Goal: Book appointment/travel/reservation

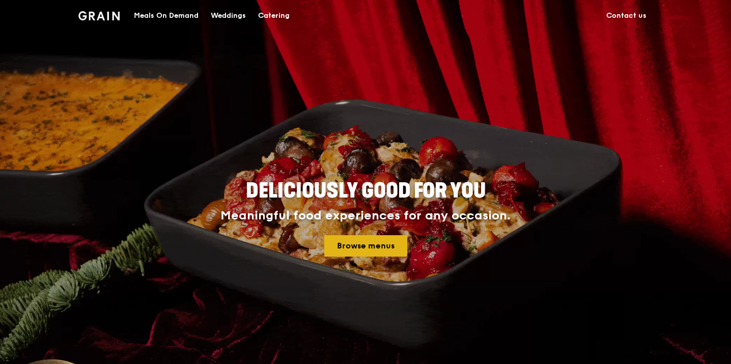
click at [362, 246] on link "Browse menus" at bounding box center [365, 245] width 83 height 21
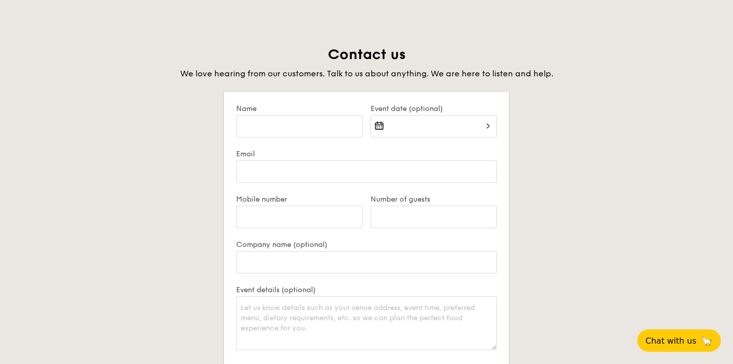
scroll to position [1927, 0]
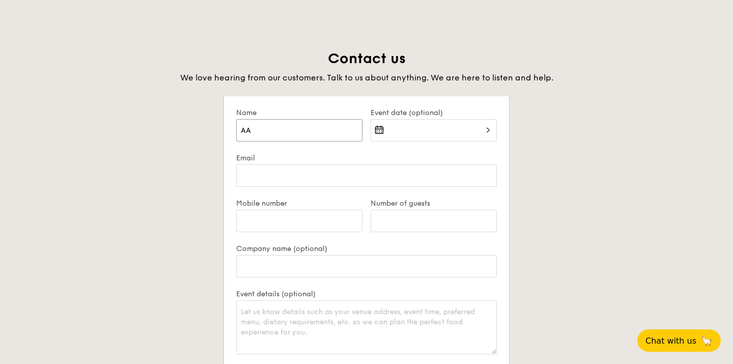
type input "A"
type input "[PERSON_NAME]"
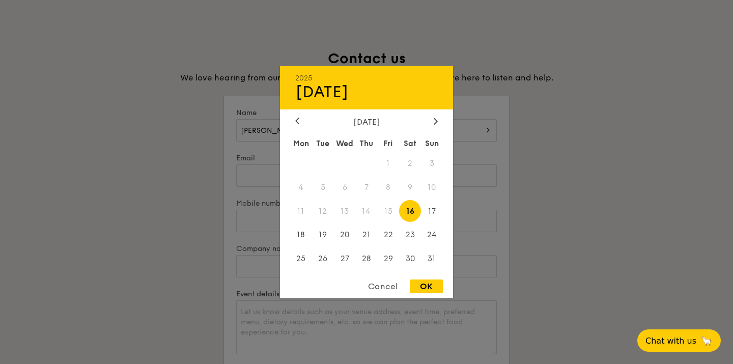
click at [378, 128] on div "2025 Aug [DATE] Tue Wed Thu Fri Sat Sun 1 2 3 4 5 6 7 8 9 10 11 12 13 14 15 16 …" at bounding box center [434, 136] width 126 height 35
click at [434, 120] on icon at bounding box center [436, 121] width 4 height 7
click at [323, 210] on span "16" at bounding box center [323, 211] width 22 height 22
click at [427, 287] on div "OK" at bounding box center [426, 286] width 33 height 14
type input "[DATE]"
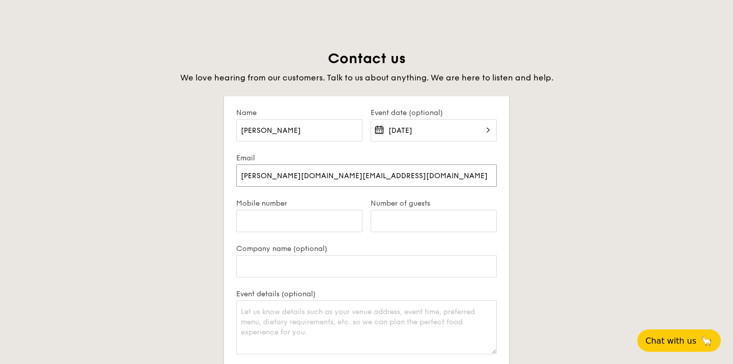
type input "[PERSON_NAME][DOMAIN_NAME][EMAIL_ADDRESS][DOMAIN_NAME]"
type input "97861611"
click at [377, 218] on input "Number of guests" at bounding box center [434, 221] width 126 height 22
type input "30 pax"
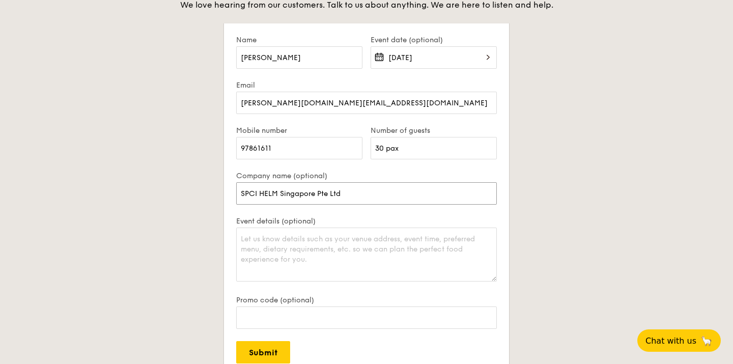
scroll to position [2013, 0]
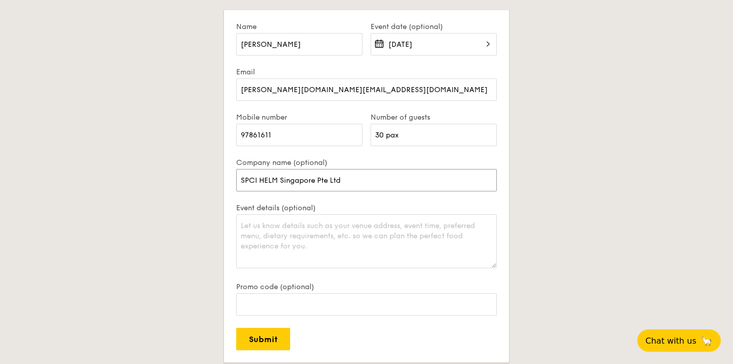
type input "SPCI HELM Singapore Pte Ltd"
click at [252, 223] on textarea "Event details (optional)" at bounding box center [366, 241] width 261 height 54
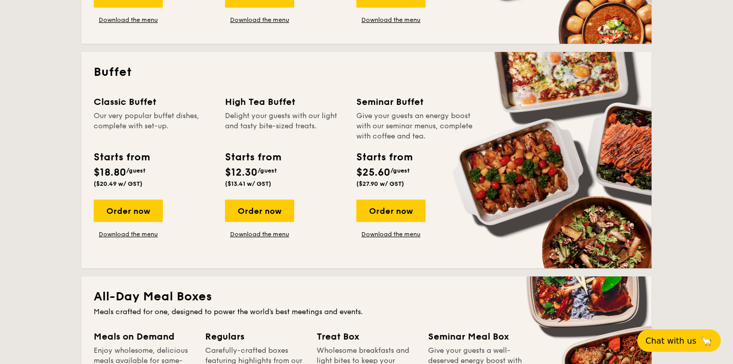
scroll to position [407, 0]
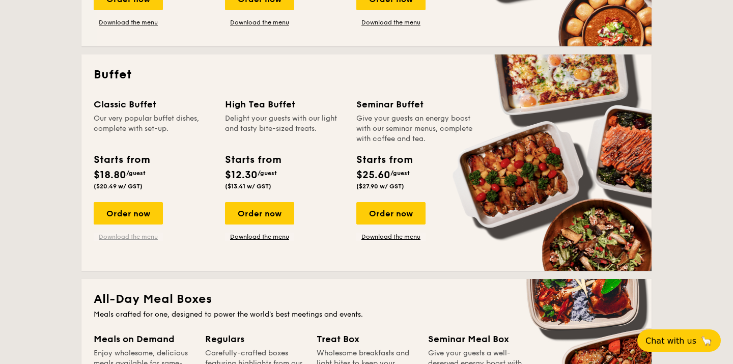
type textarea "[STREET_ADDRESS]"
click at [124, 236] on link "Download the menu" at bounding box center [128, 237] width 69 height 8
